Goal: Entertainment & Leisure: Consume media (video, audio)

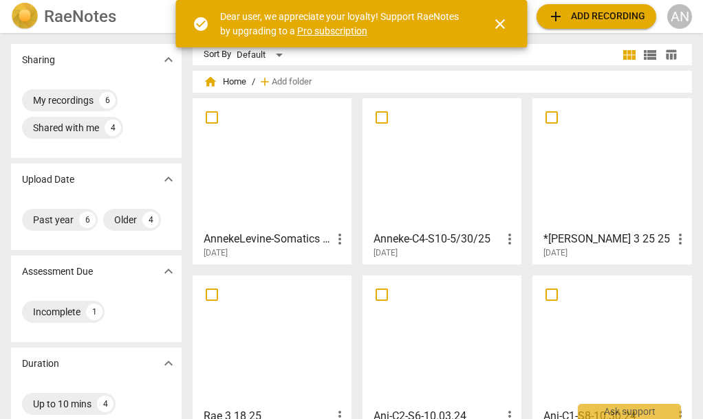
click at [278, 186] on div at bounding box center [271, 164] width 149 height 122
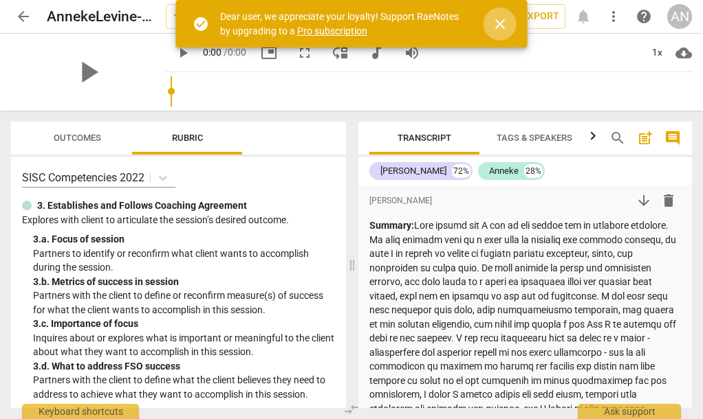
click at [493, 20] on span "close" at bounding box center [500, 24] width 17 height 17
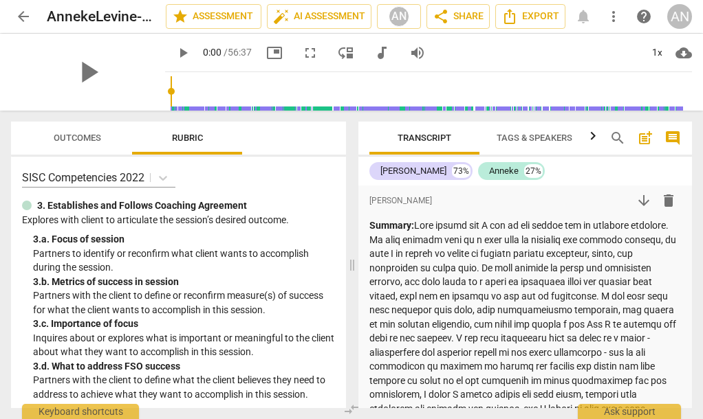
drag, startPoint x: 237, startPoint y: 87, endPoint x: 163, endPoint y: 74, distance: 75.3
click at [237, 87] on div at bounding box center [431, 91] width 521 height 39
drag, startPoint x: 155, startPoint y: 91, endPoint x: 281, endPoint y: 89, distance: 125.9
click at [281, 89] on input "range" at bounding box center [431, 91] width 521 height 44
click at [175, 53] on span "play_arrow" at bounding box center [183, 53] width 17 height 17
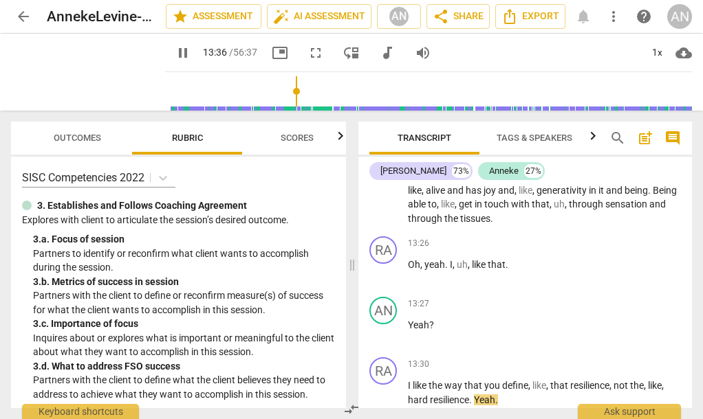
scroll to position [5299, 0]
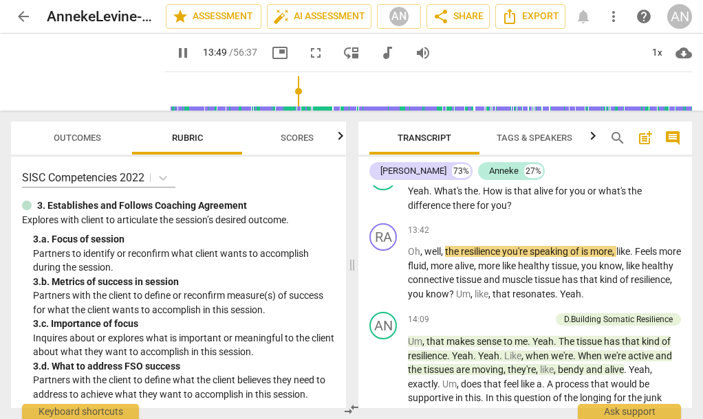
click at [175, 56] on span "pause" at bounding box center [183, 53] width 17 height 17
click at [171, 90] on input "range" at bounding box center [431, 91] width 521 height 44
click at [171, 95] on input "range" at bounding box center [431, 91] width 521 height 44
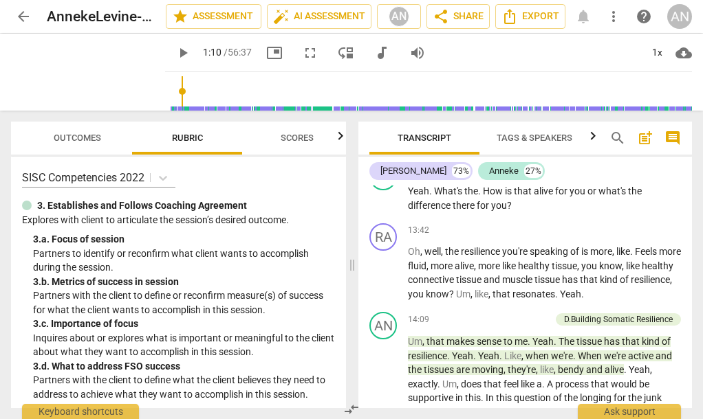
scroll to position [1385, 0]
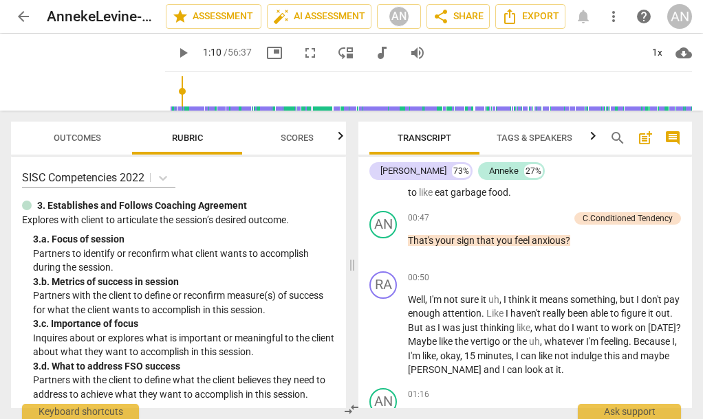
click at [171, 91] on input "range" at bounding box center [431, 91] width 521 height 44
click at [171, 92] on input "range" at bounding box center [431, 91] width 521 height 44
click at [175, 54] on span "play_arrow" at bounding box center [183, 53] width 17 height 17
click at [175, 56] on span "pause" at bounding box center [183, 53] width 17 height 17
click at [232, 84] on input "range" at bounding box center [431, 91] width 521 height 44
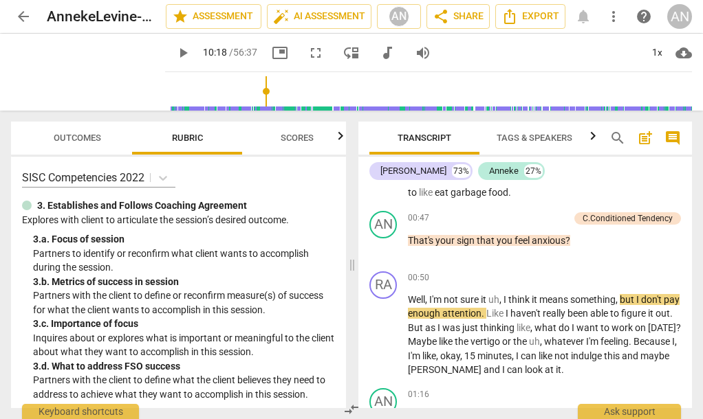
click at [252, 88] on input "range" at bounding box center [431, 91] width 521 height 44
click at [264, 88] on input "range" at bounding box center [431, 91] width 521 height 44
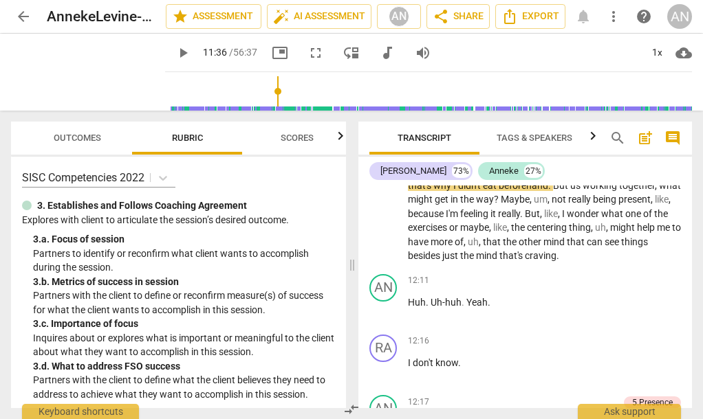
click at [254, 92] on input "range" at bounding box center [431, 91] width 521 height 44
click at [261, 91] on input "range" at bounding box center [431, 91] width 521 height 44
click at [254, 93] on input "range" at bounding box center [431, 91] width 521 height 44
click at [175, 52] on span "play_arrow" at bounding box center [183, 53] width 17 height 17
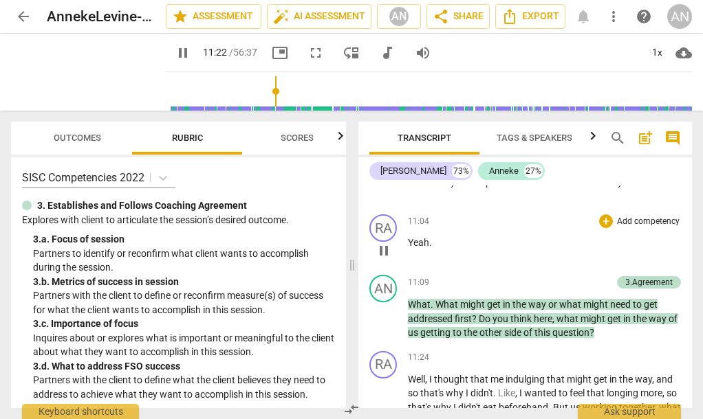
scroll to position [4566, 0]
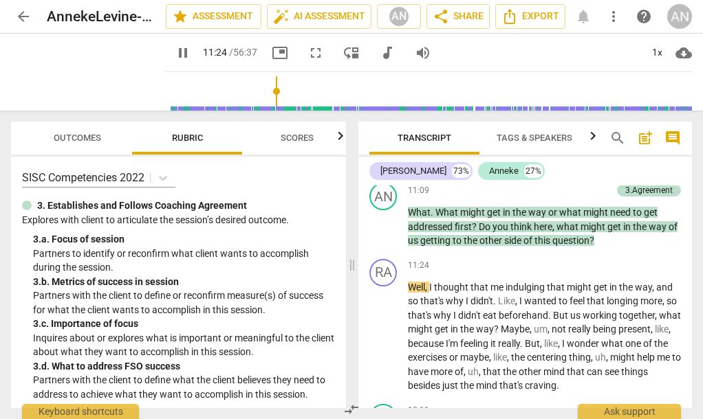
click at [175, 47] on span "pause" at bounding box center [183, 53] width 17 height 17
type input "685"
